Goal: Check status: Check status

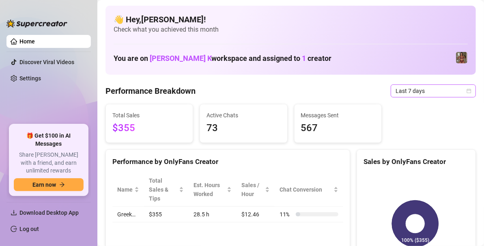
click at [467, 93] on icon "calendar" at bounding box center [469, 90] width 5 height 5
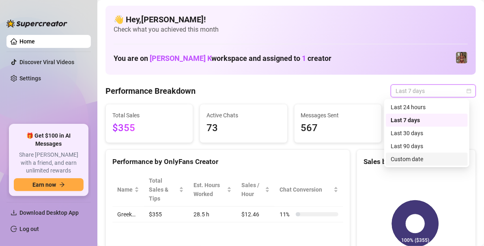
click at [409, 159] on div "Custom date" at bounding box center [427, 159] width 72 height 9
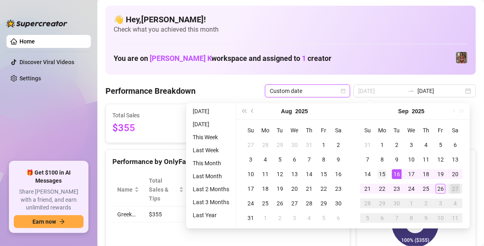
type input "[DATE]"
click at [382, 176] on div "15" at bounding box center [382, 174] width 10 height 10
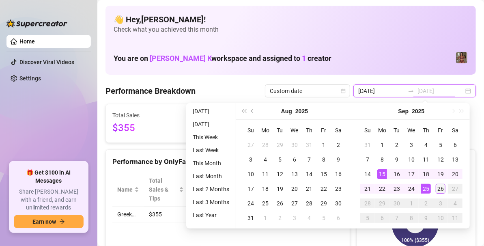
type input "[DATE]"
click at [440, 187] on div "26" at bounding box center [441, 189] width 10 height 10
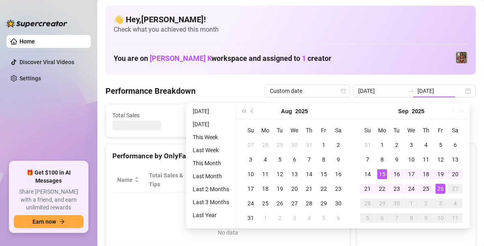
type input "[DATE]"
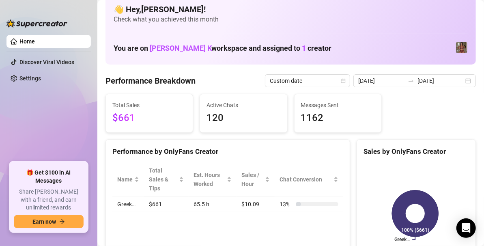
scroll to position [11, 0]
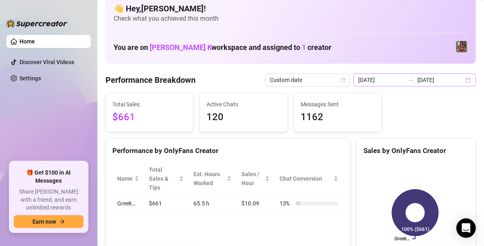
click at [462, 84] on div "[DATE] [DATE]" at bounding box center [415, 79] width 123 height 13
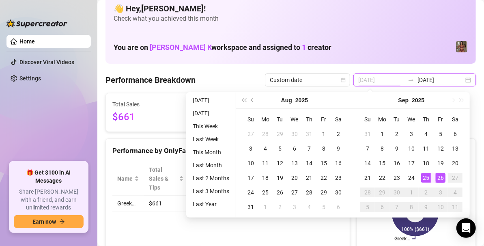
type input "[DATE]"
click at [439, 177] on div "26" at bounding box center [441, 178] width 10 height 10
type input "[DATE]"
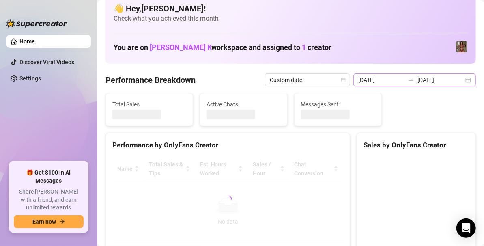
click at [465, 80] on div "[DATE] [DATE]" at bounding box center [415, 79] width 123 height 13
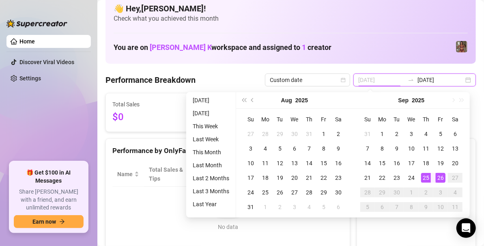
type input "[DATE]"
click at [427, 176] on div "25" at bounding box center [426, 178] width 10 height 10
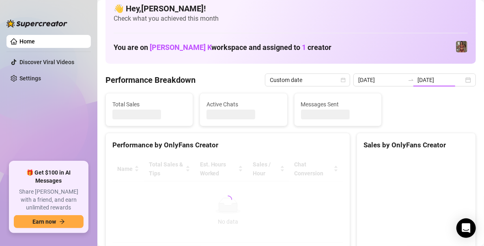
type input "[DATE]"
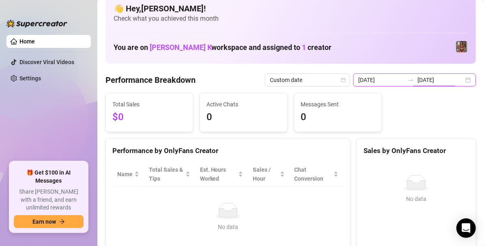
click at [454, 77] on input "[DATE]" at bounding box center [441, 79] width 46 height 9
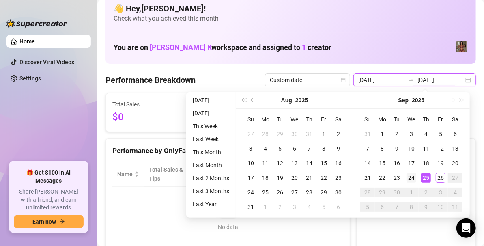
type input "[DATE]"
click at [411, 175] on div "24" at bounding box center [412, 178] width 10 height 10
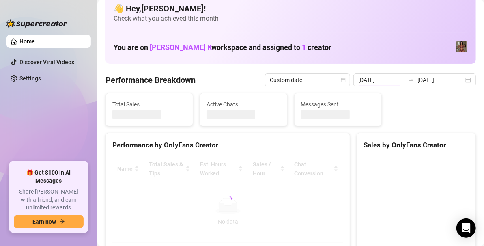
type input "[DATE]"
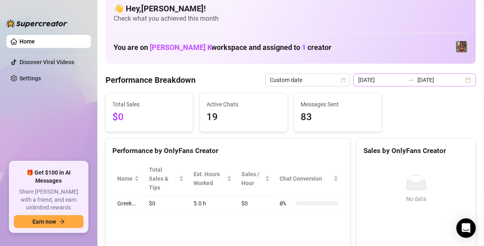
click at [458, 78] on div "[DATE] [DATE]" at bounding box center [415, 79] width 123 height 13
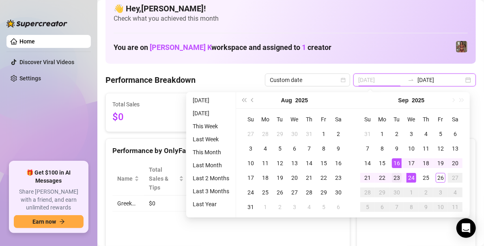
type input "[DATE]"
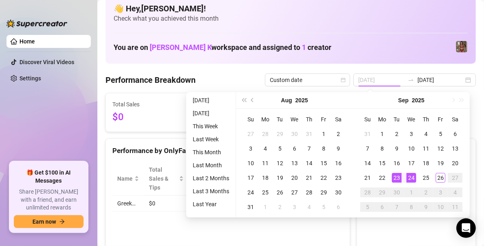
click at [396, 175] on div "23" at bounding box center [397, 178] width 10 height 10
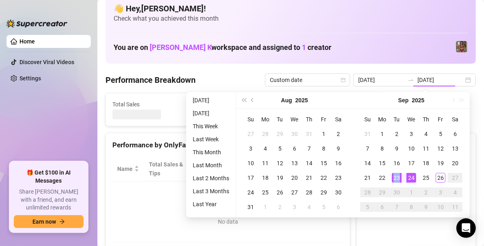
type input "[DATE]"
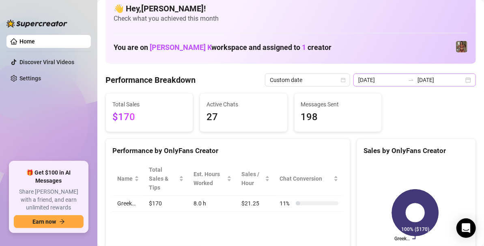
click at [462, 84] on div "[DATE] [DATE]" at bounding box center [415, 79] width 123 height 13
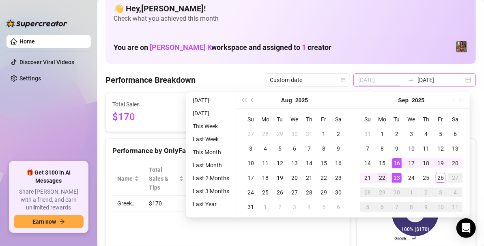
type input "[DATE]"
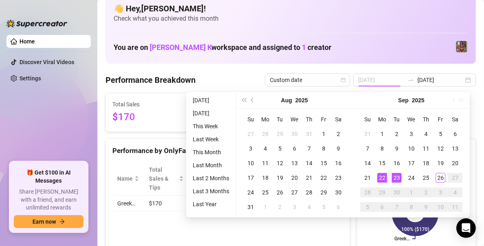
click at [386, 177] on div "22" at bounding box center [382, 178] width 10 height 10
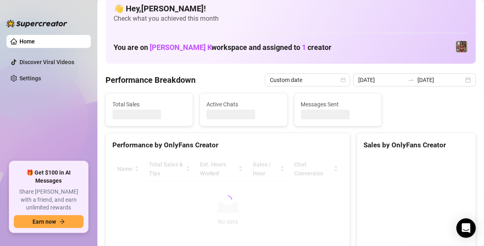
type input "[DATE]"
click at [463, 80] on div "[DATE] [DATE]" at bounding box center [415, 79] width 123 height 13
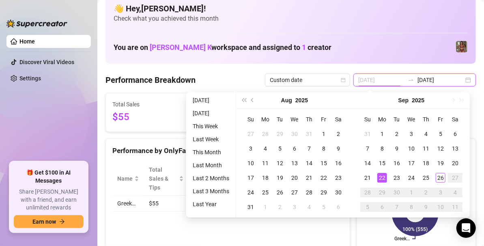
type input "[DATE]"
click at [383, 177] on div "22" at bounding box center [382, 178] width 10 height 10
type input "[DATE]"
click at [394, 177] on div "23" at bounding box center [397, 178] width 10 height 10
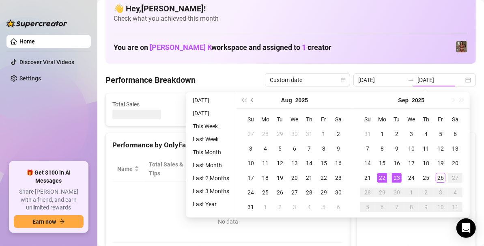
type input "[DATE]"
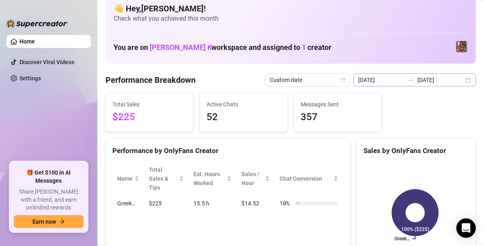
click at [465, 82] on div "[DATE] [DATE]" at bounding box center [415, 79] width 123 height 13
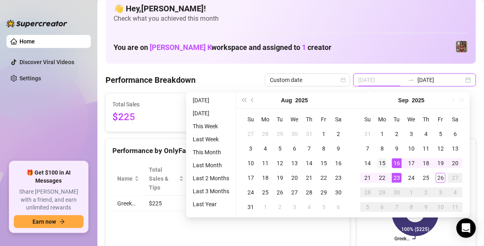
type input "[DATE]"
click at [384, 164] on div "15" at bounding box center [382, 163] width 10 height 10
type input "[DATE]"
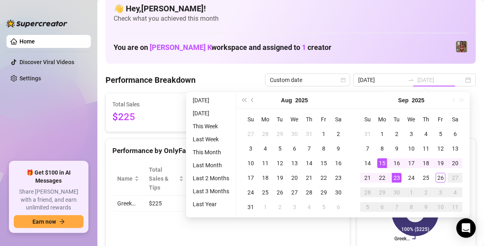
click at [394, 176] on div "23" at bounding box center [397, 178] width 10 height 10
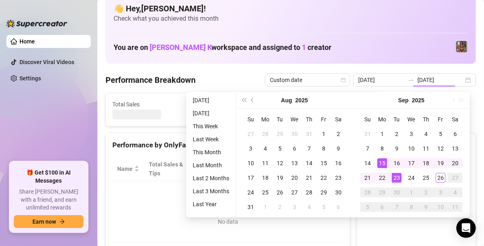
type input "[DATE]"
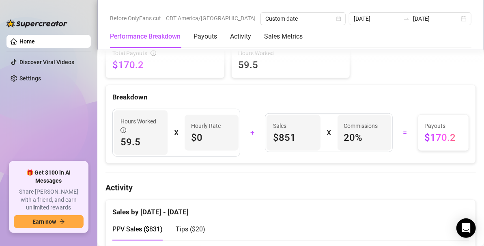
scroll to position [278, 0]
